Goal: Task Accomplishment & Management: Use online tool/utility

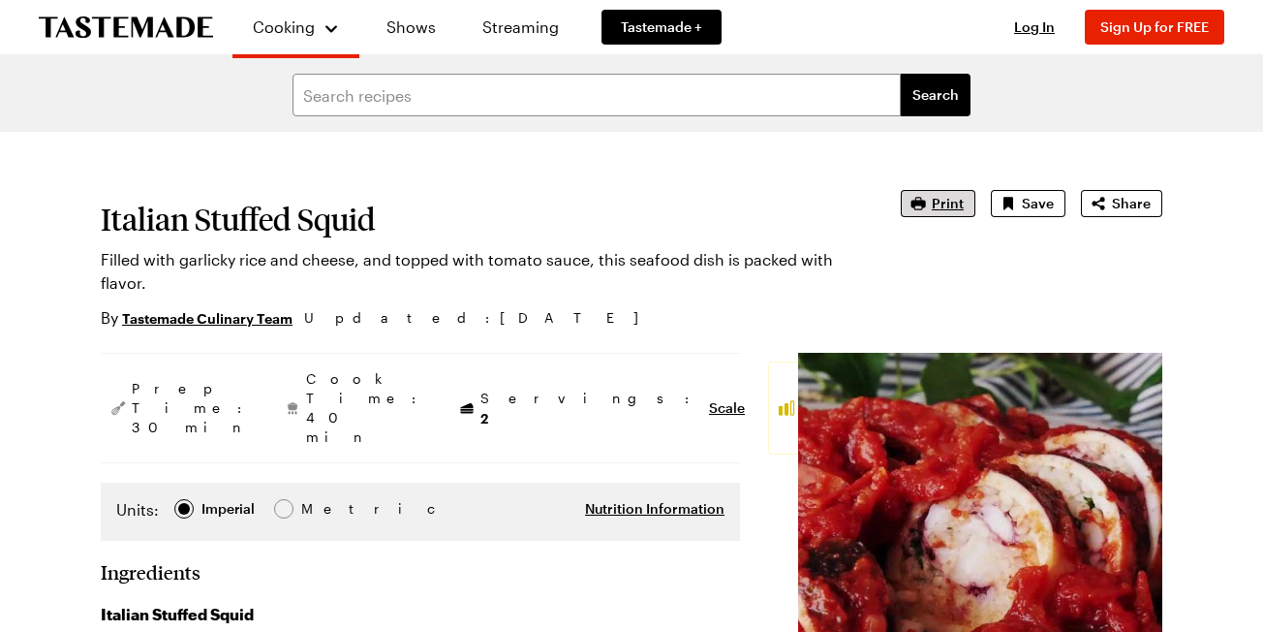
click at [949, 201] on span "Print" at bounding box center [948, 203] width 32 height 19
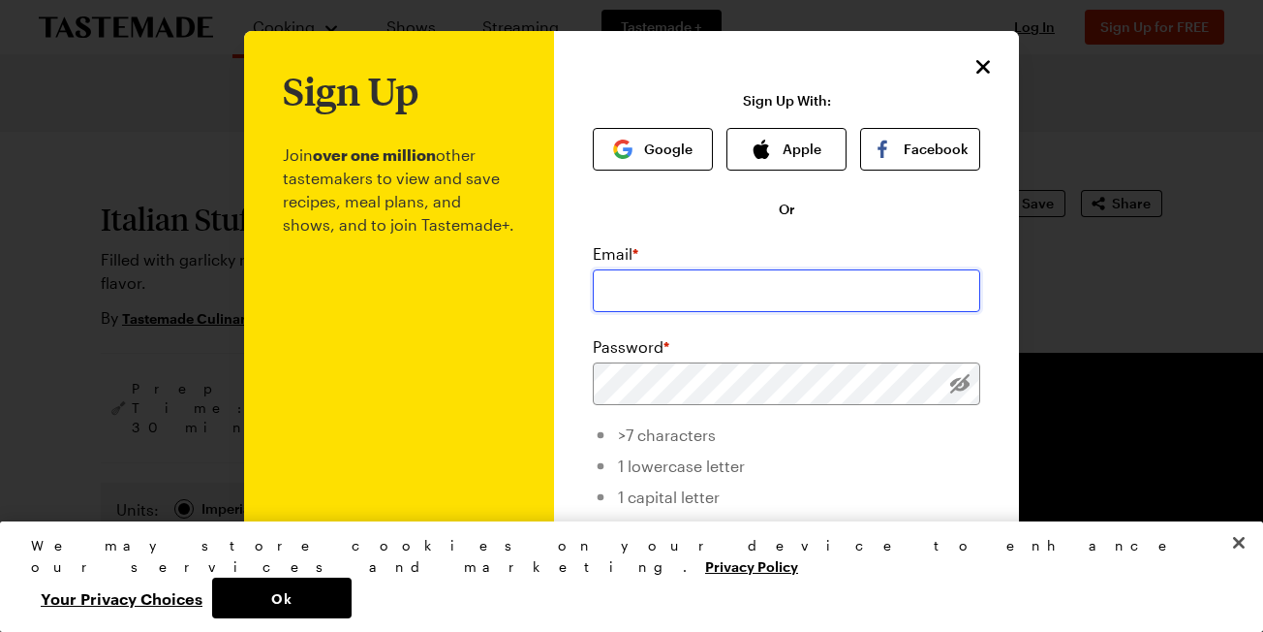
click at [798, 294] on input "email" at bounding box center [786, 290] width 387 height 43
type input "[EMAIL_ADDRESS][DOMAIN_NAME]"
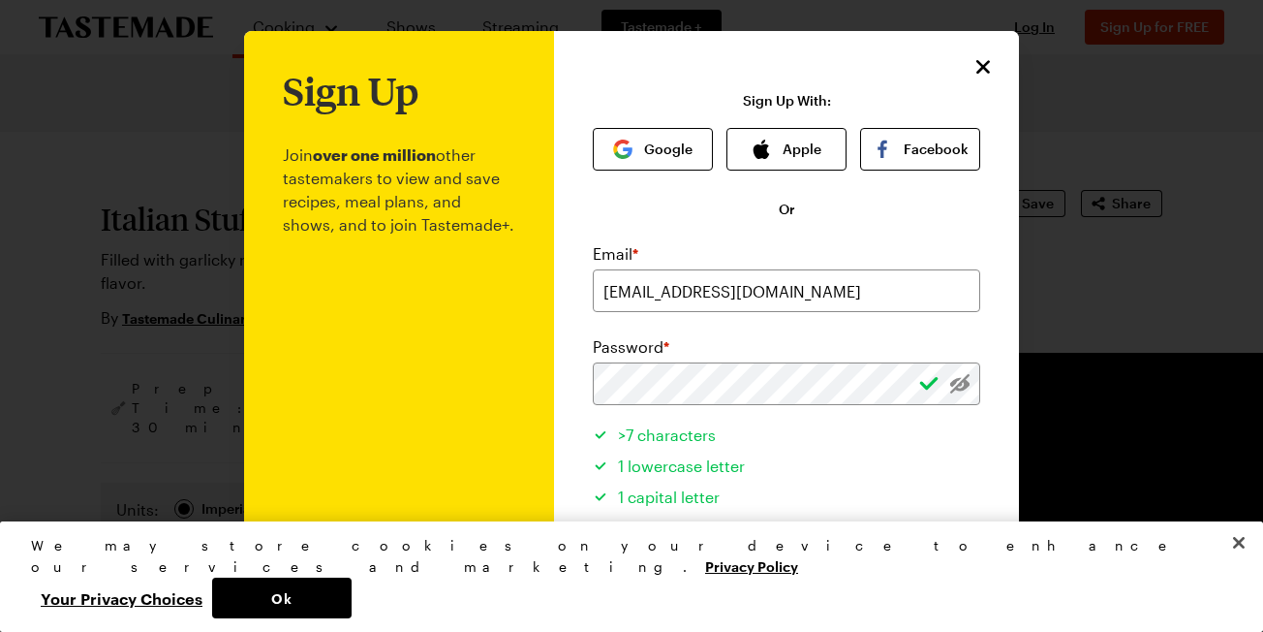
scroll to position [29, 0]
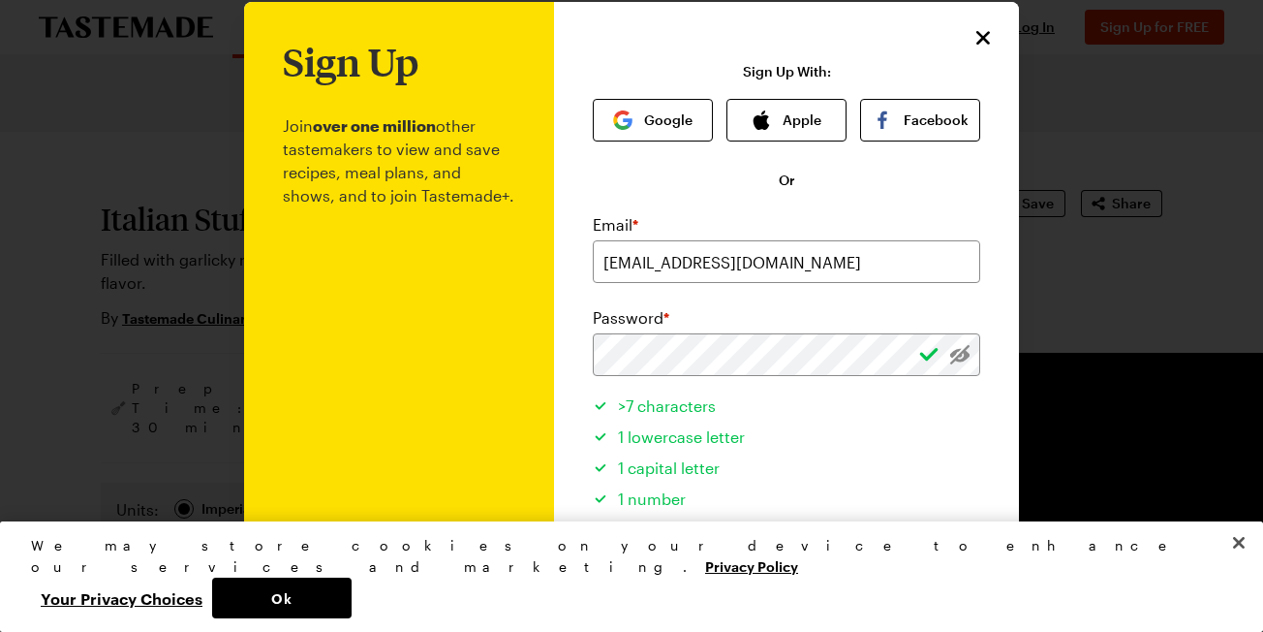
click at [984, 39] on icon "Close" at bounding box center [983, 38] width 14 height 14
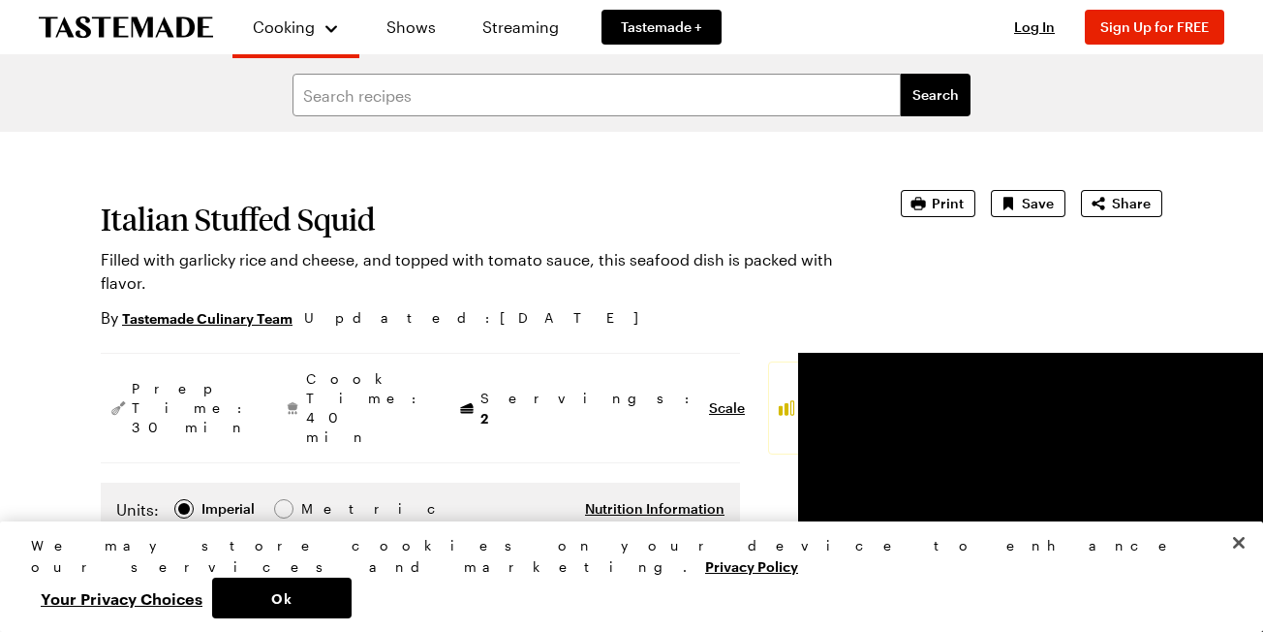
scroll to position [0, 0]
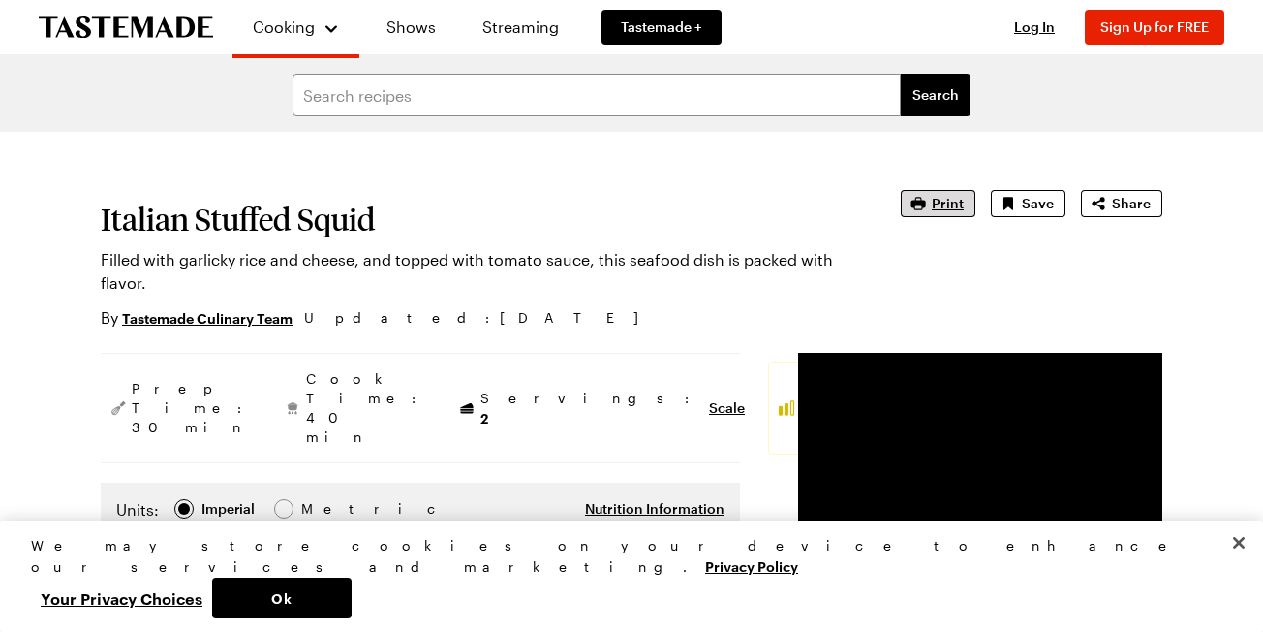
click at [944, 202] on span "Print" at bounding box center [948, 203] width 32 height 19
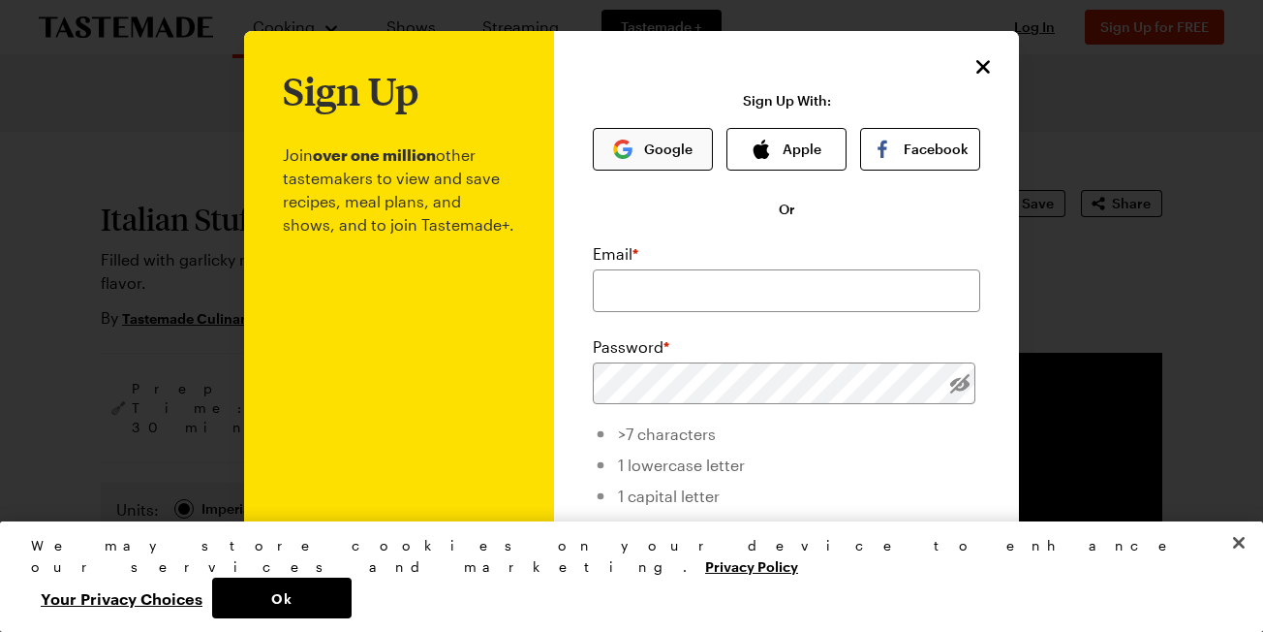
click at [647, 157] on button "Google" at bounding box center [653, 149] width 120 height 43
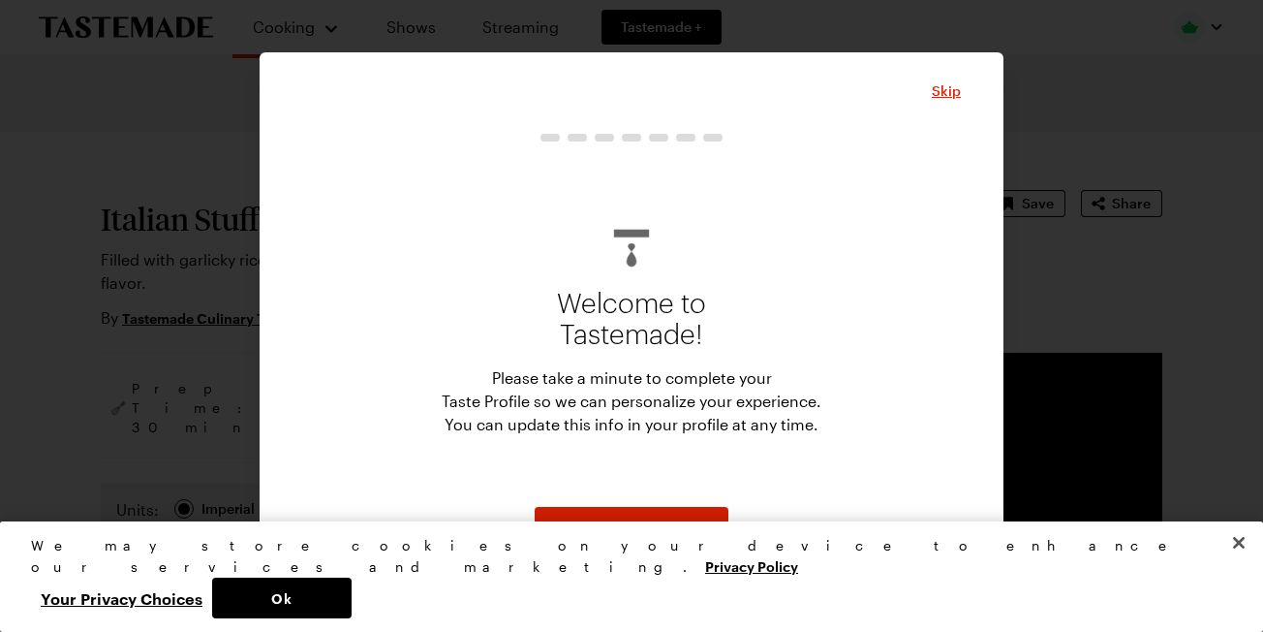
click at [638, 532] on span "Start" at bounding box center [632, 527] width 32 height 19
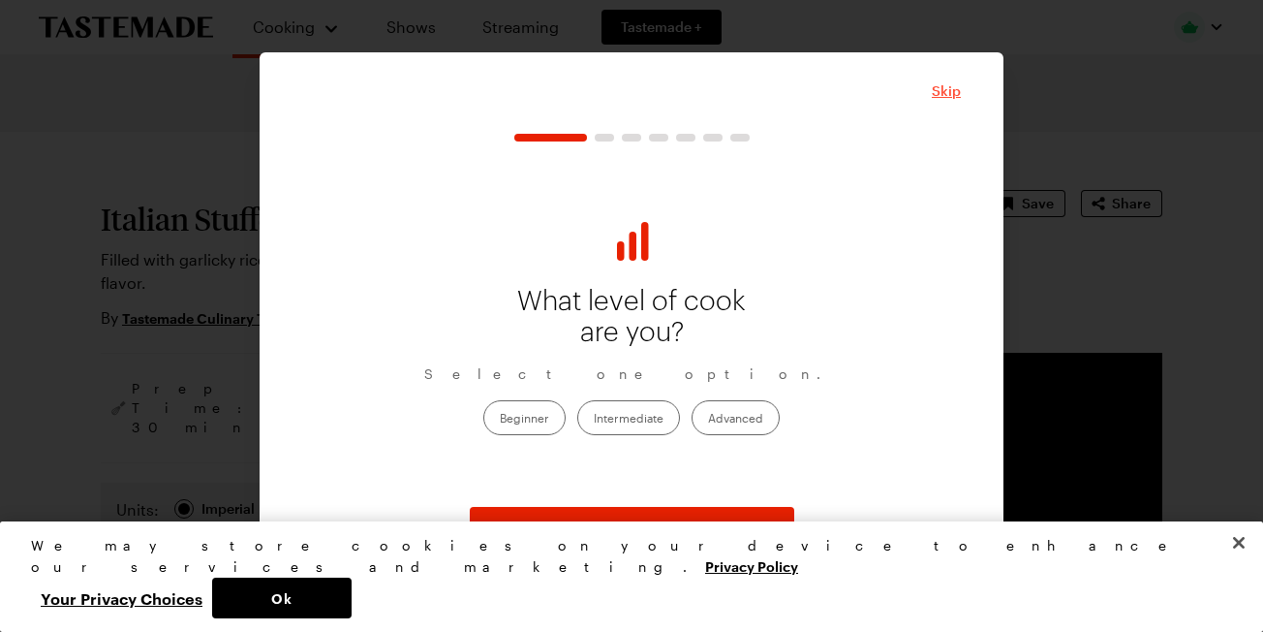
click at [952, 90] on span "Skip" at bounding box center [946, 90] width 29 height 19
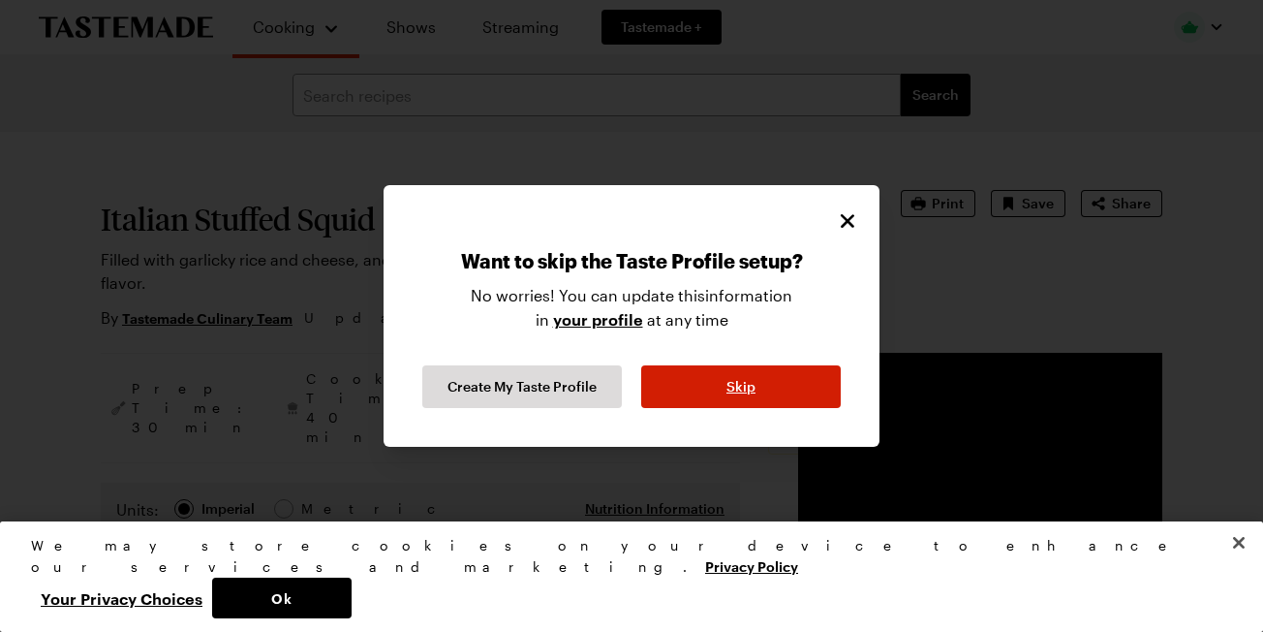
click at [709, 389] on button "Skip" at bounding box center [741, 386] width 200 height 43
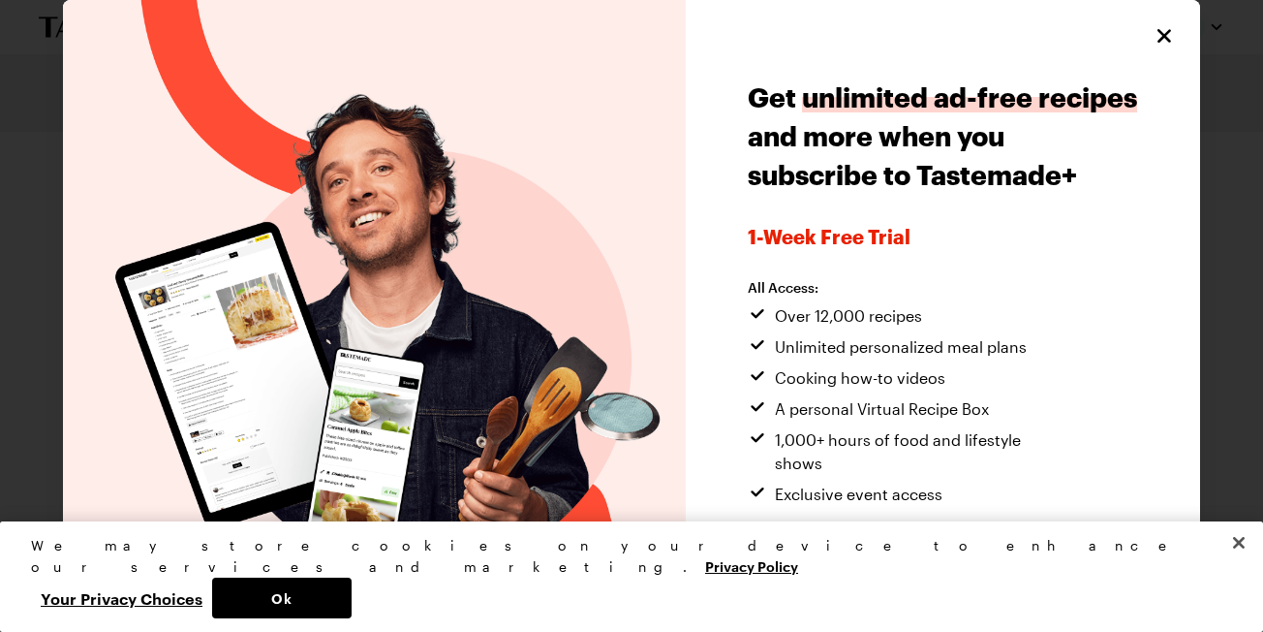
click at [1162, 37] on icon "Close" at bounding box center [1165, 36] width 14 height 14
type textarea "x"
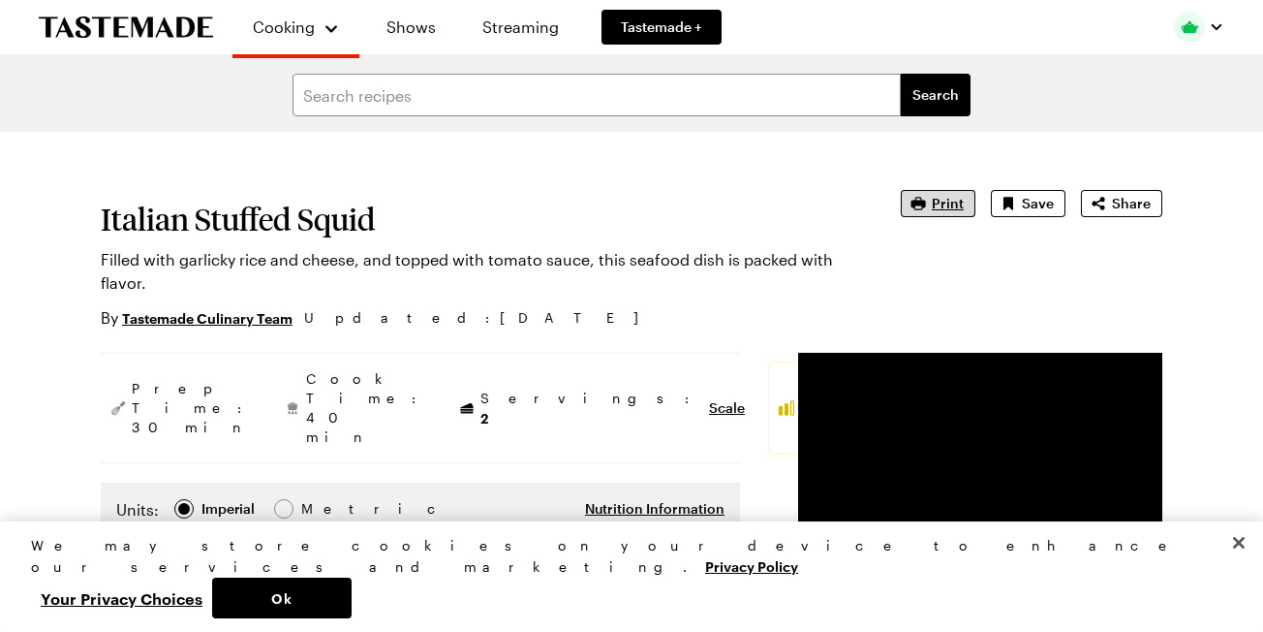
click at [944, 202] on span "Print" at bounding box center [948, 203] width 32 height 19
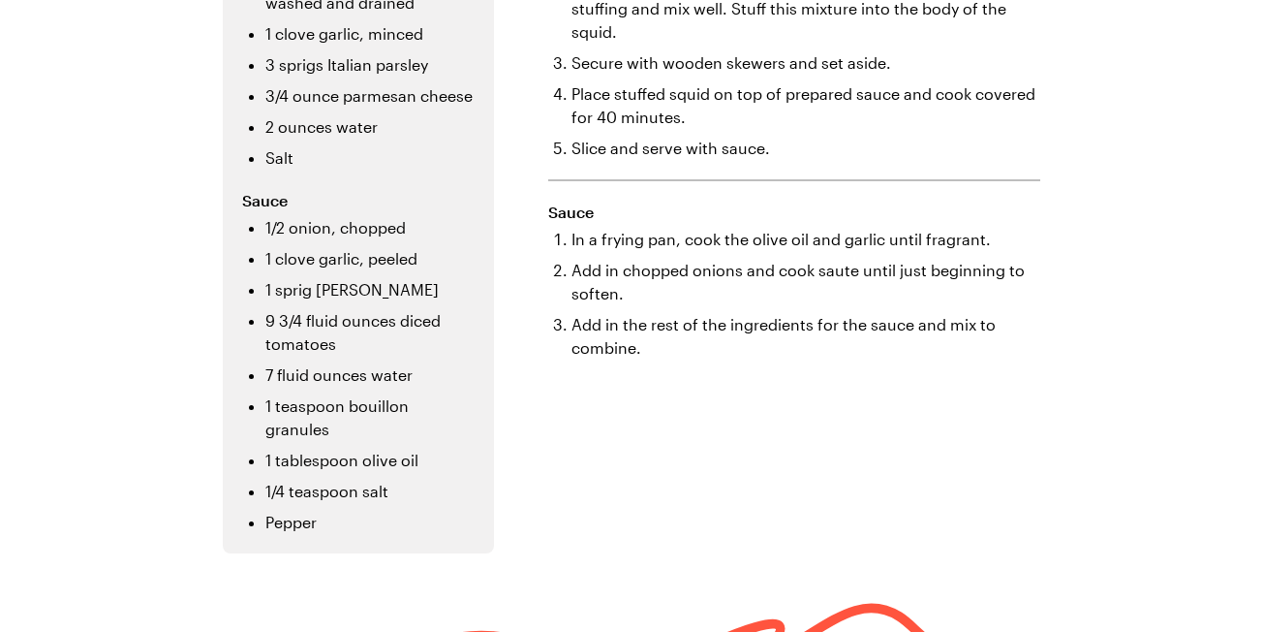
scroll to position [564, 0]
